Goal: Task Accomplishment & Management: Complete application form

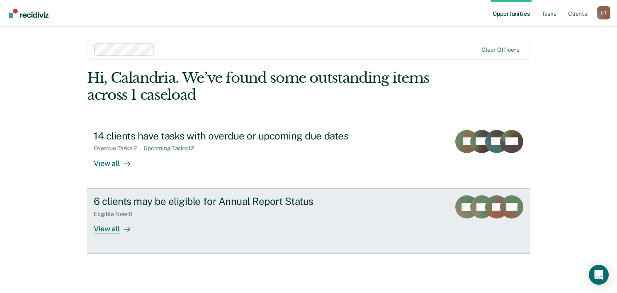
click at [109, 227] on div "View all" at bounding box center [117, 226] width 46 height 16
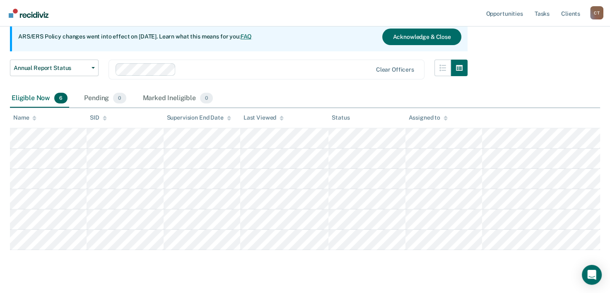
scroll to position [96, 0]
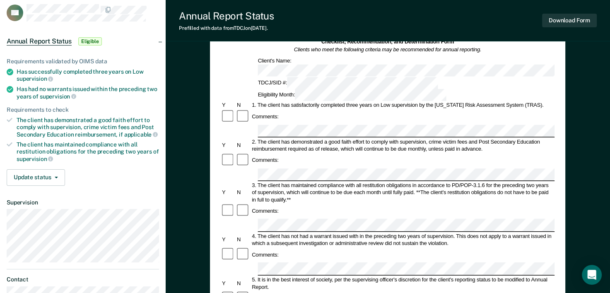
scroll to position [41, 0]
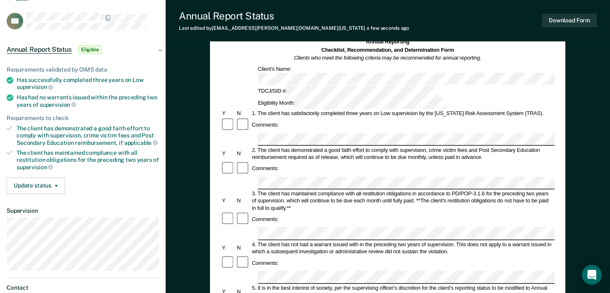
click at [266, 190] on div "3. The client has maintained compliance with all restitution obligations in acc…" at bounding box center [403, 201] width 304 height 22
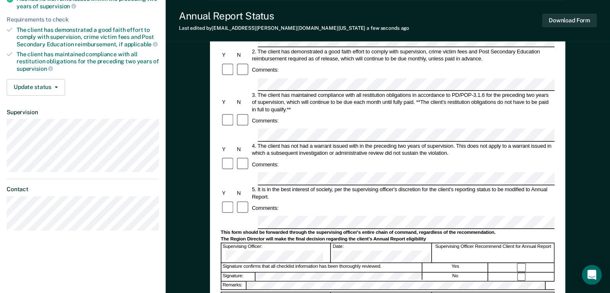
scroll to position [96, 0]
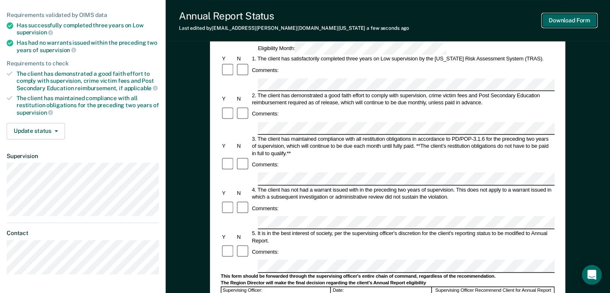
click at [579, 22] on button "Download Form" at bounding box center [570, 21] width 55 height 14
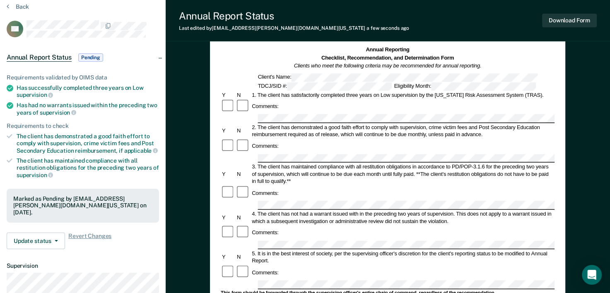
scroll to position [83, 0]
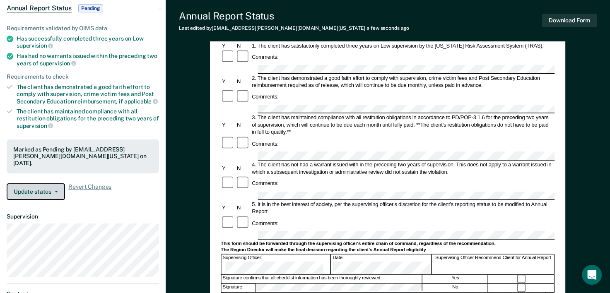
click at [55, 191] on icon "button" at bounding box center [56, 192] width 3 height 2
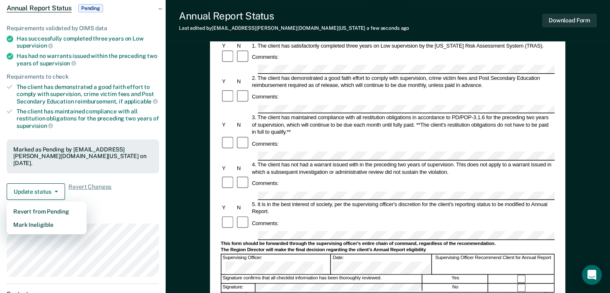
click at [144, 192] on div "Update status Revert from Pending Mark Ineligible Revert Changes" at bounding box center [83, 192] width 153 height 17
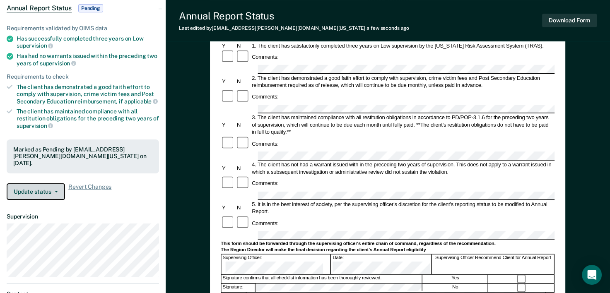
click at [56, 194] on button "Update status" at bounding box center [36, 192] width 58 height 17
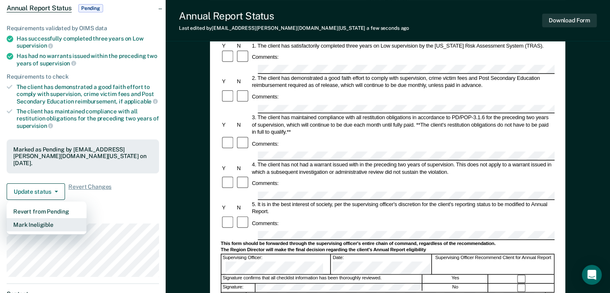
click at [43, 222] on button "Mark Ineligible" at bounding box center [47, 224] width 80 height 13
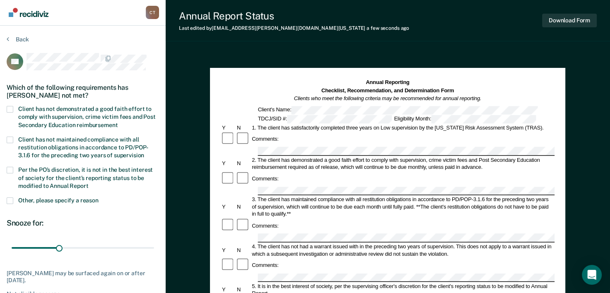
scroll to position [0, 0]
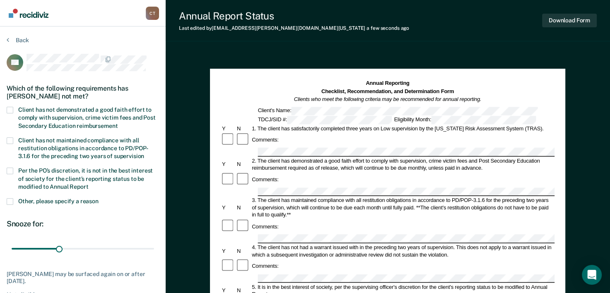
click at [8, 109] on span at bounding box center [10, 110] width 7 height 7
click at [118, 123] on input "Client has not demonstrated a good faith effort to comply with supervision, cri…" at bounding box center [118, 123] width 0 height 0
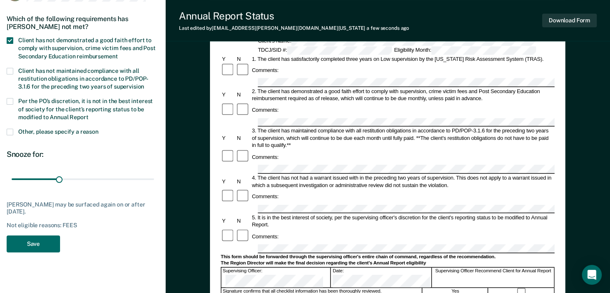
scroll to position [41, 0]
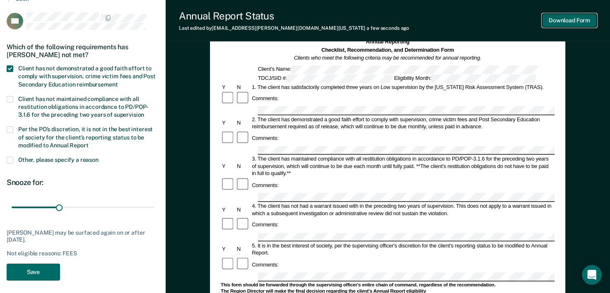
click at [572, 22] on button "Download Form" at bounding box center [570, 21] width 55 height 14
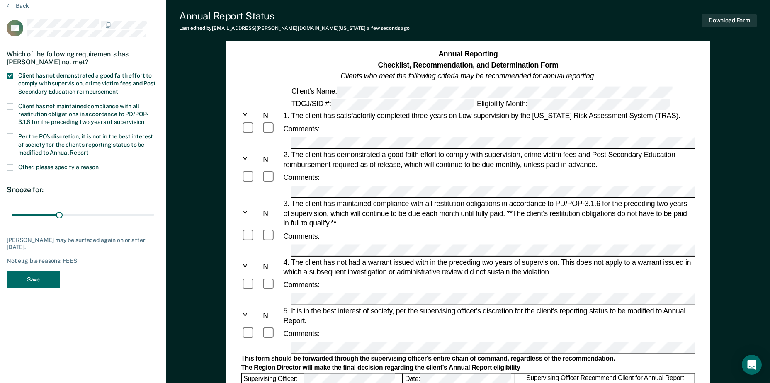
scroll to position [7, 0]
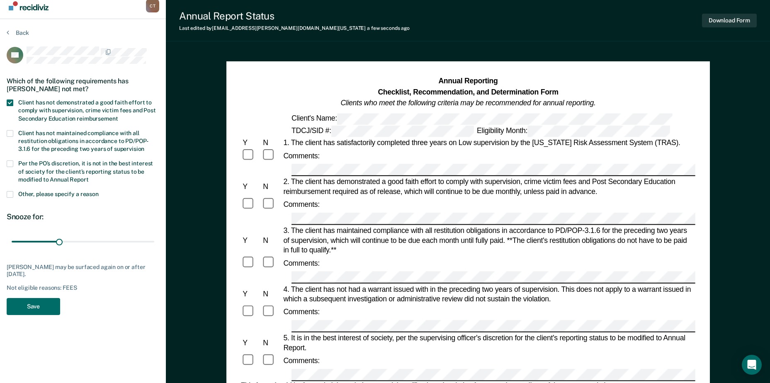
click at [13, 163] on label "Per the PO’s discretion, it is not in the best interest of society for the clie…" at bounding box center [83, 172] width 153 height 24
click at [89, 177] on input "Per the PO’s discretion, it is not in the best interest of society for the clie…" at bounding box center [89, 177] width 0 height 0
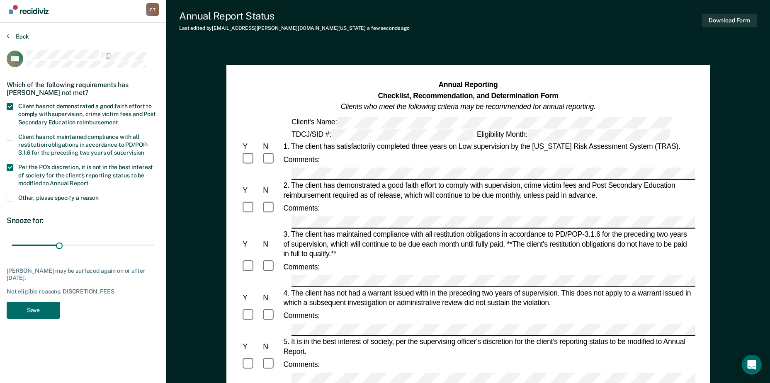
scroll to position [0, 0]
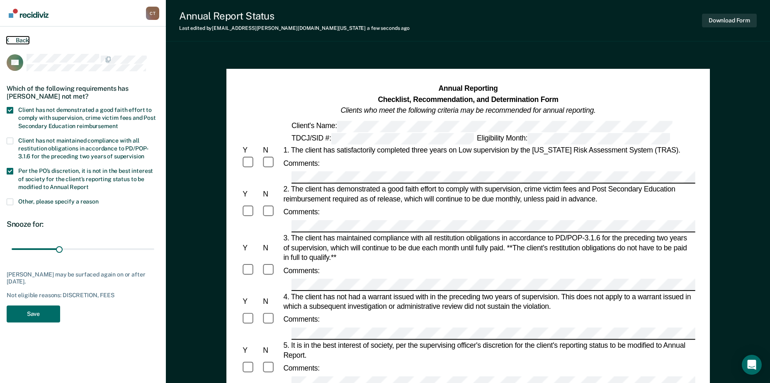
click at [19, 38] on button "Back" at bounding box center [18, 39] width 22 height 7
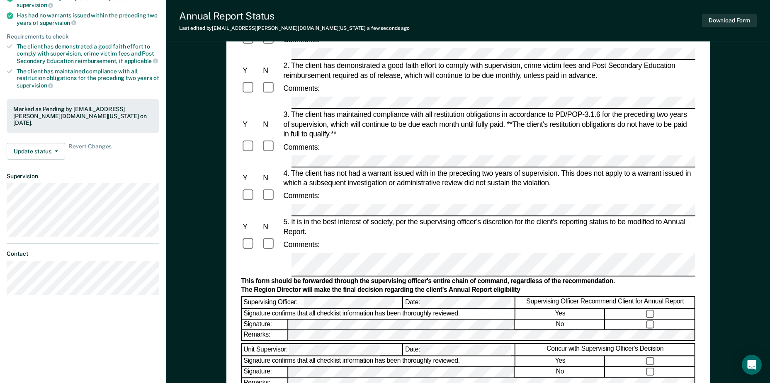
scroll to position [124, 0]
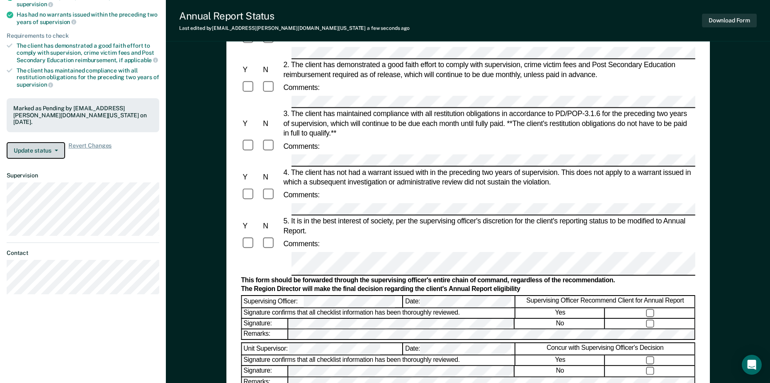
click at [58, 153] on button "Update status" at bounding box center [36, 150] width 58 height 17
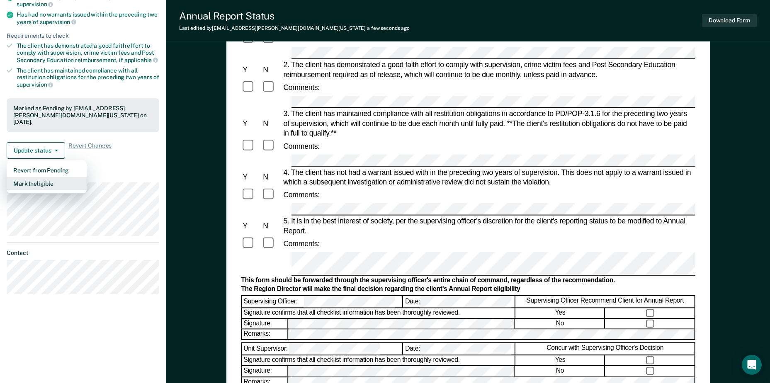
click at [63, 182] on button "Mark Ineligible" at bounding box center [47, 183] width 80 height 13
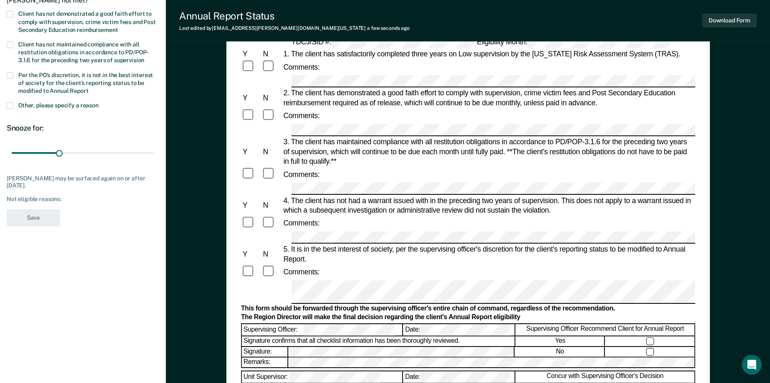
scroll to position [41, 0]
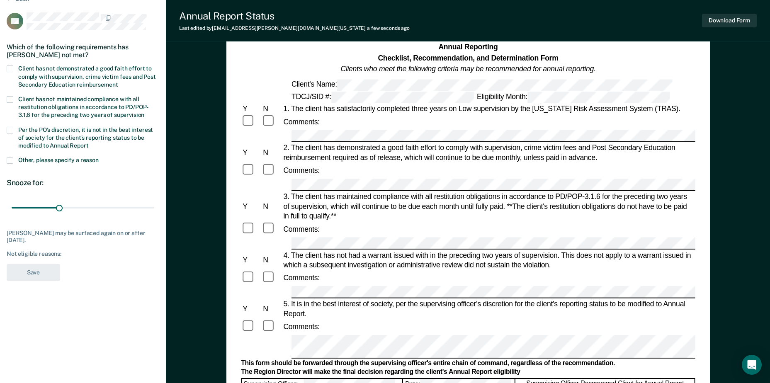
click at [12, 66] on span at bounding box center [10, 68] width 7 height 7
click at [118, 82] on input "Client has not demonstrated a good faith effort to comply with supervision, cri…" at bounding box center [118, 82] width 0 height 0
click at [13, 128] on label "Per the PO’s discretion, it is not in the best interest of society for the clie…" at bounding box center [83, 139] width 153 height 24
click at [89, 143] on input "Per the PO’s discretion, it is not in the best interest of society for the clie…" at bounding box center [89, 143] width 0 height 0
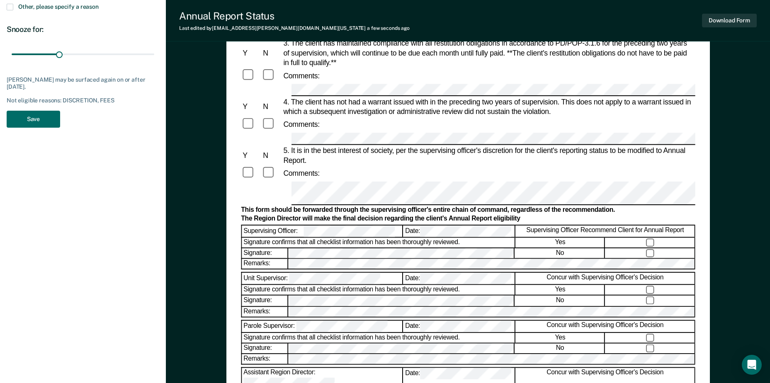
scroll to position [207, 0]
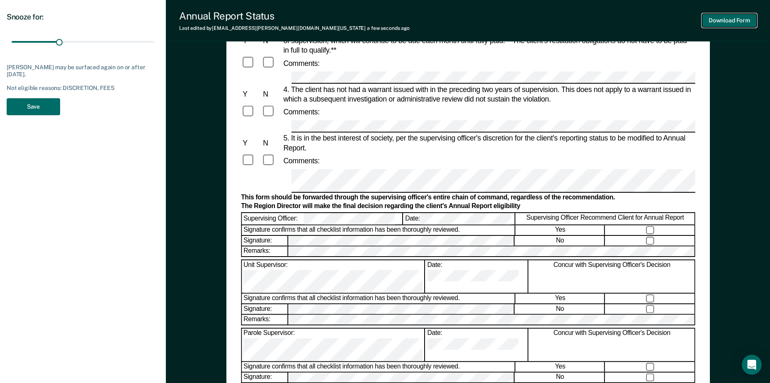
click at [616, 22] on button "Download Form" at bounding box center [729, 21] width 55 height 14
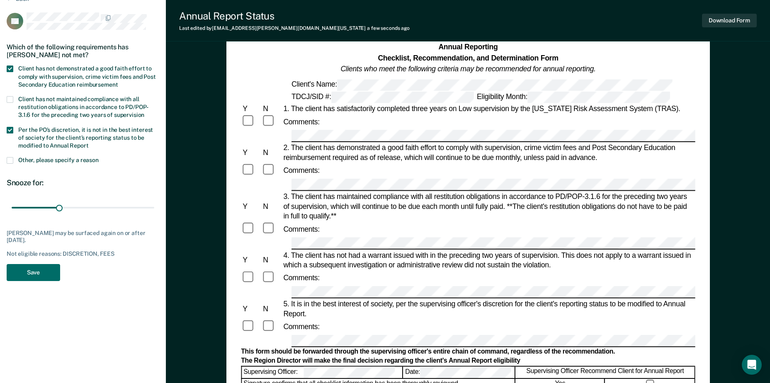
scroll to position [0, 0]
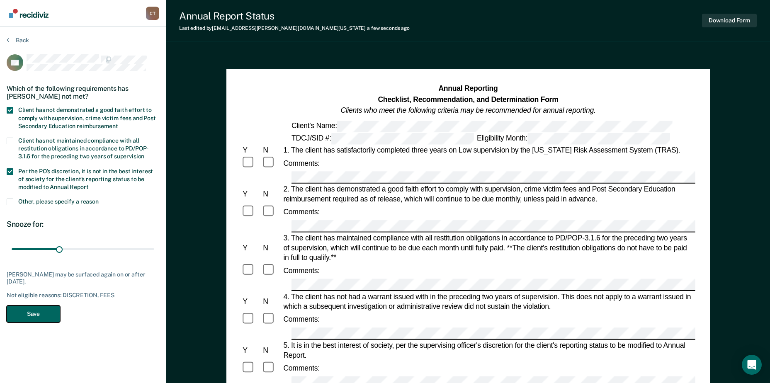
click at [41, 293] on button "Save" at bounding box center [33, 313] width 53 height 17
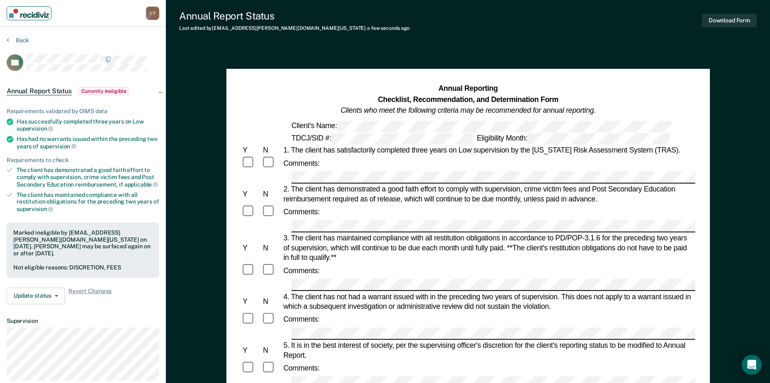
click at [32, 16] on img "Main navigation" at bounding box center [29, 13] width 40 height 9
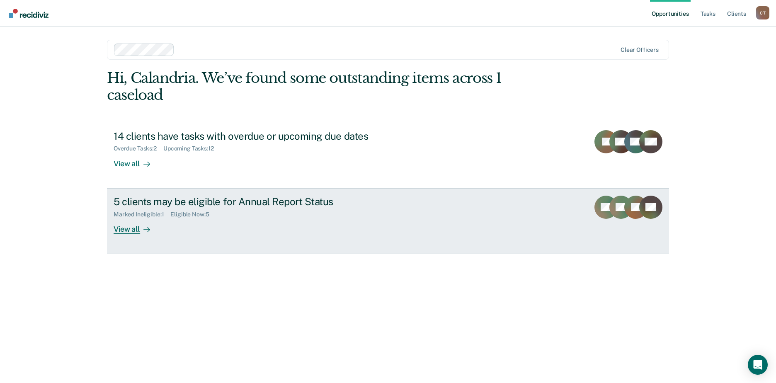
click at [147, 226] on icon at bounding box center [146, 229] width 7 height 7
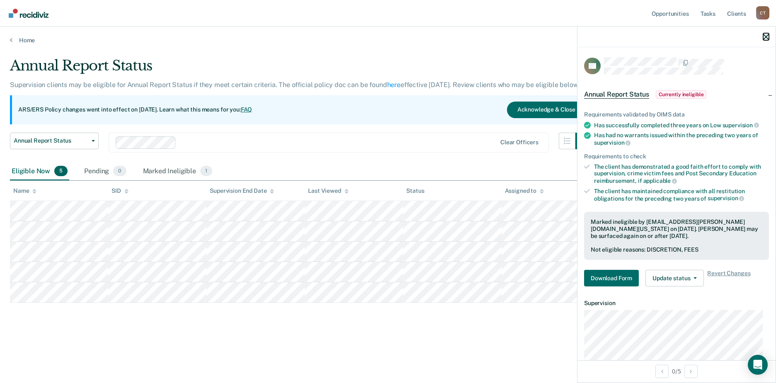
click at [616, 39] on icon "button" at bounding box center [766, 37] width 6 height 6
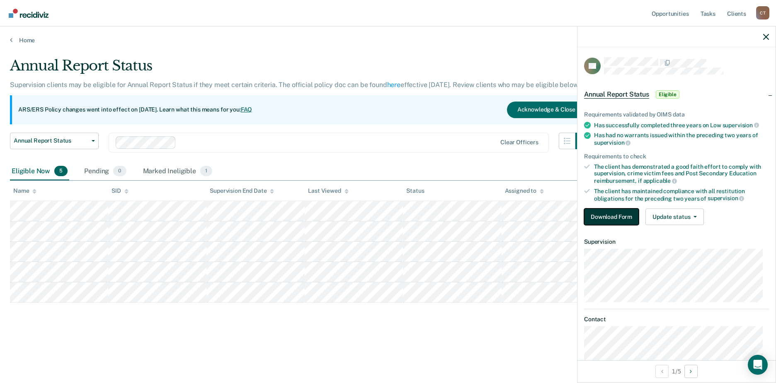
click at [610, 211] on button "Download Form" at bounding box center [611, 216] width 55 height 17
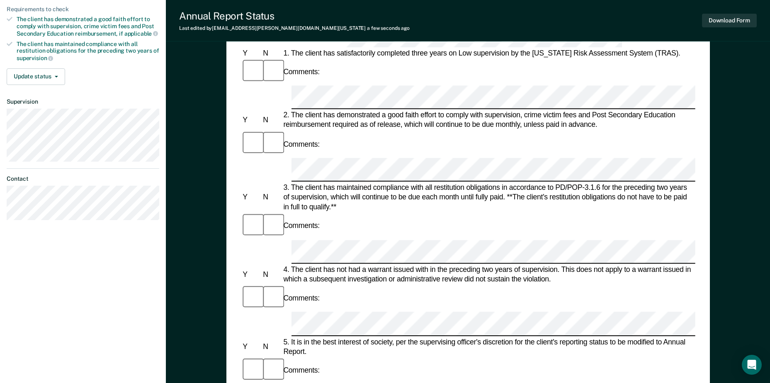
scroll to position [166, 0]
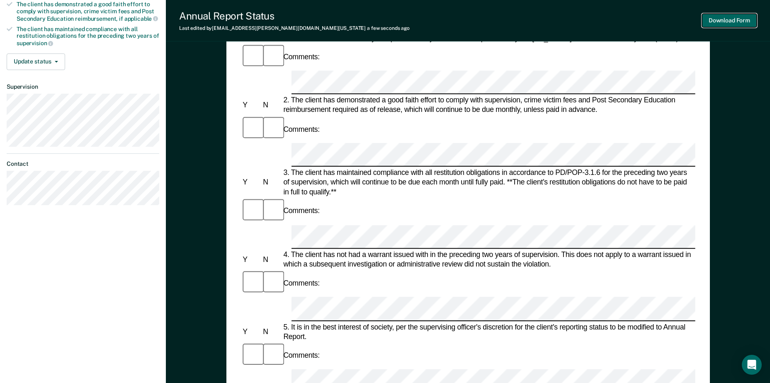
click at [616, 19] on button "Download Form" at bounding box center [729, 21] width 55 height 14
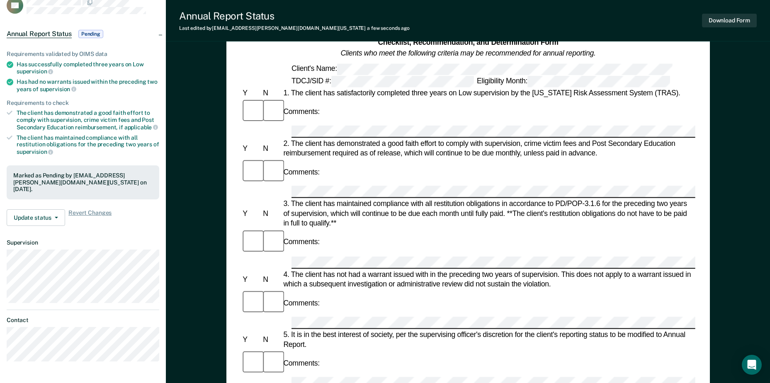
scroll to position [41, 0]
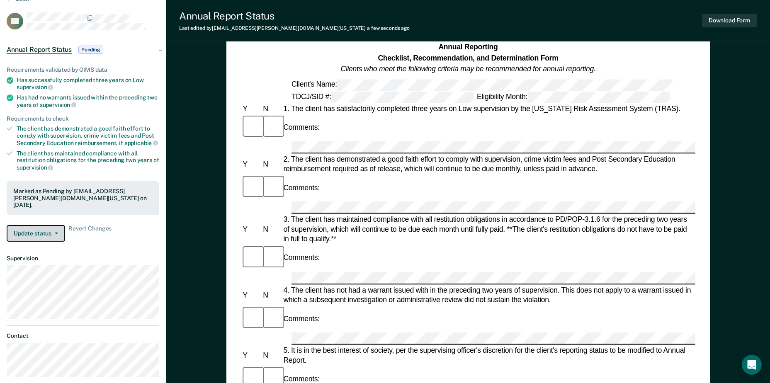
click at [45, 230] on button "Update status" at bounding box center [36, 233] width 58 height 17
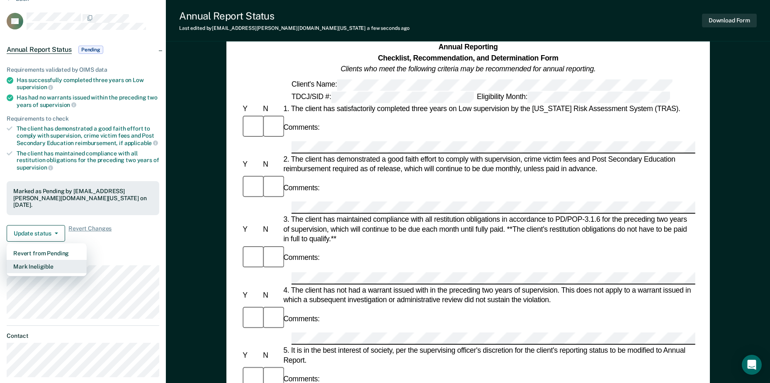
click at [36, 263] on button "Mark Ineligible" at bounding box center [47, 266] width 80 height 13
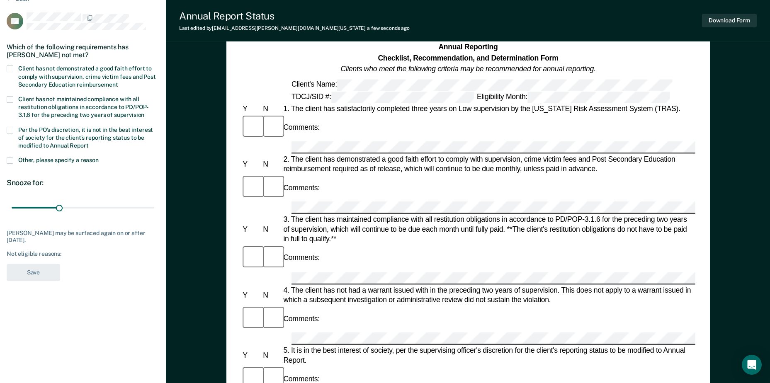
click at [10, 64] on div "Which of the following requirements has [PERSON_NAME] not met?" at bounding box center [83, 50] width 153 height 29
click at [10, 70] on span at bounding box center [10, 68] width 7 height 7
click at [118, 82] on input "Client has not demonstrated a good faith effort to comply with supervision, cri…" at bounding box center [118, 82] width 0 height 0
click at [15, 127] on label "Per the PO’s discretion, it is not in the best interest of society for the clie…" at bounding box center [83, 139] width 153 height 24
click at [89, 143] on input "Per the PO’s discretion, it is not in the best interest of society for the clie…" at bounding box center [89, 143] width 0 height 0
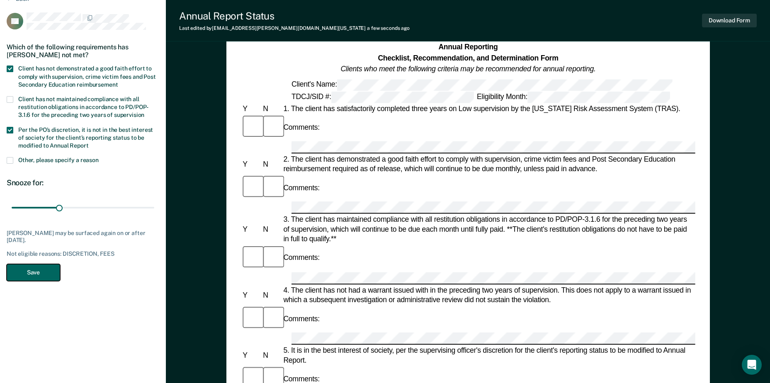
click at [51, 271] on button "Save" at bounding box center [33, 272] width 53 height 17
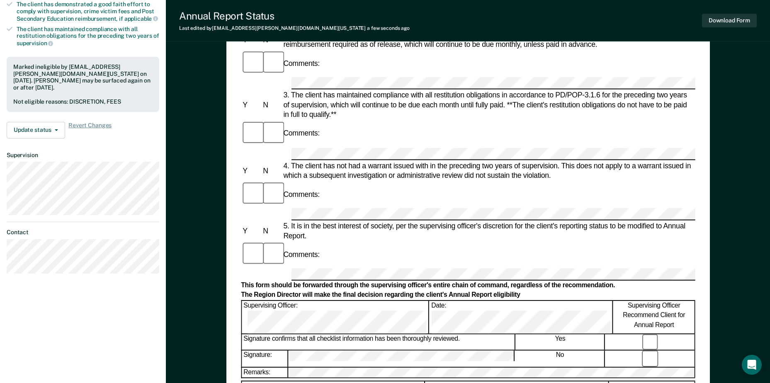
scroll to position [0, 0]
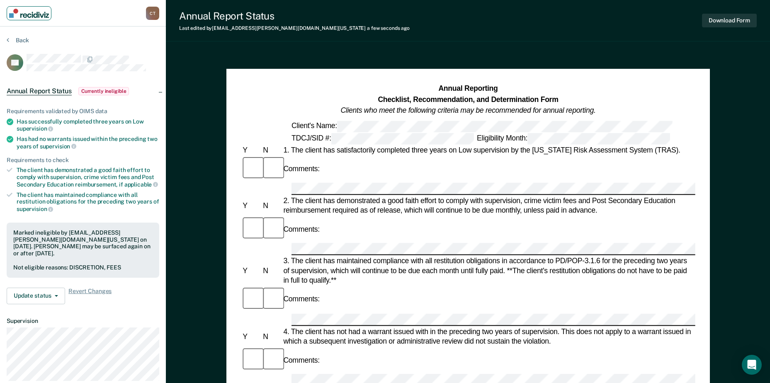
click at [35, 13] on img "Main navigation" at bounding box center [29, 13] width 40 height 9
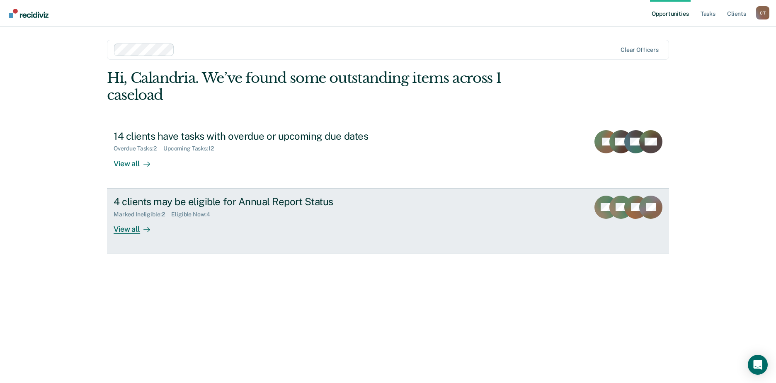
click at [135, 229] on div "View all" at bounding box center [137, 226] width 46 height 16
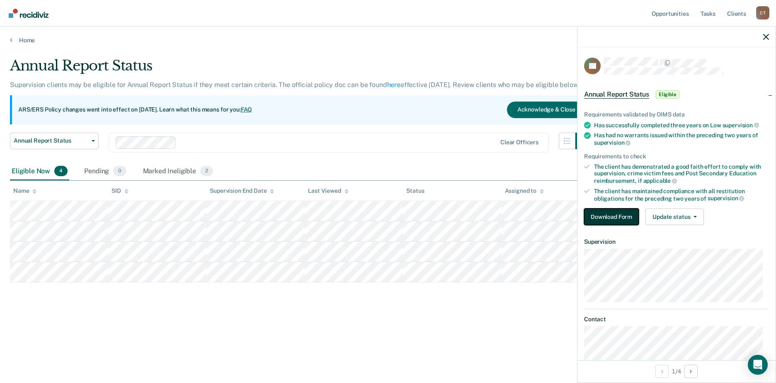
click at [610, 215] on button "Download Form" at bounding box center [611, 216] width 55 height 17
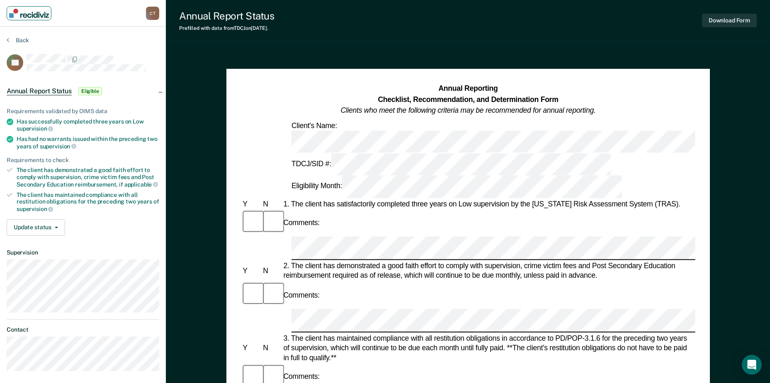
click at [39, 15] on img "Main navigation" at bounding box center [29, 13] width 40 height 9
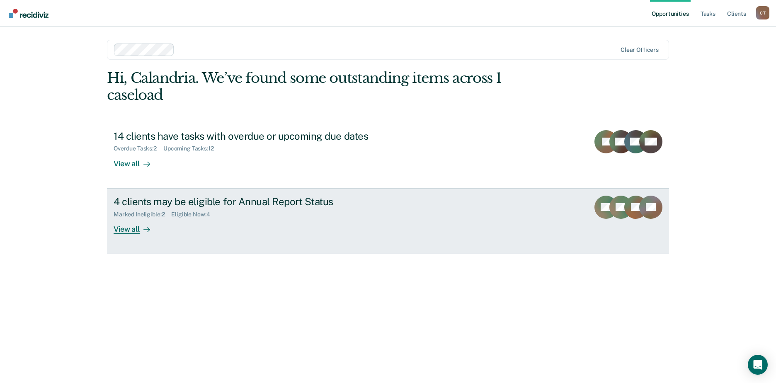
click at [141, 225] on div at bounding box center [145, 229] width 10 height 10
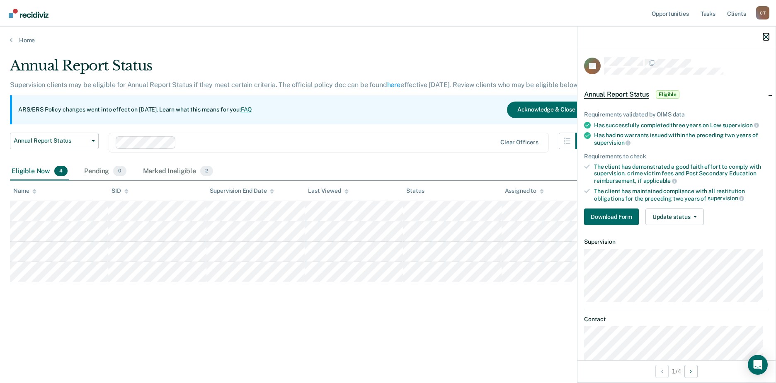
click at [616, 38] on icon "button" at bounding box center [766, 37] width 6 height 6
click at [616, 216] on button "Download Form" at bounding box center [611, 216] width 55 height 17
